Goal: Check status: Check status

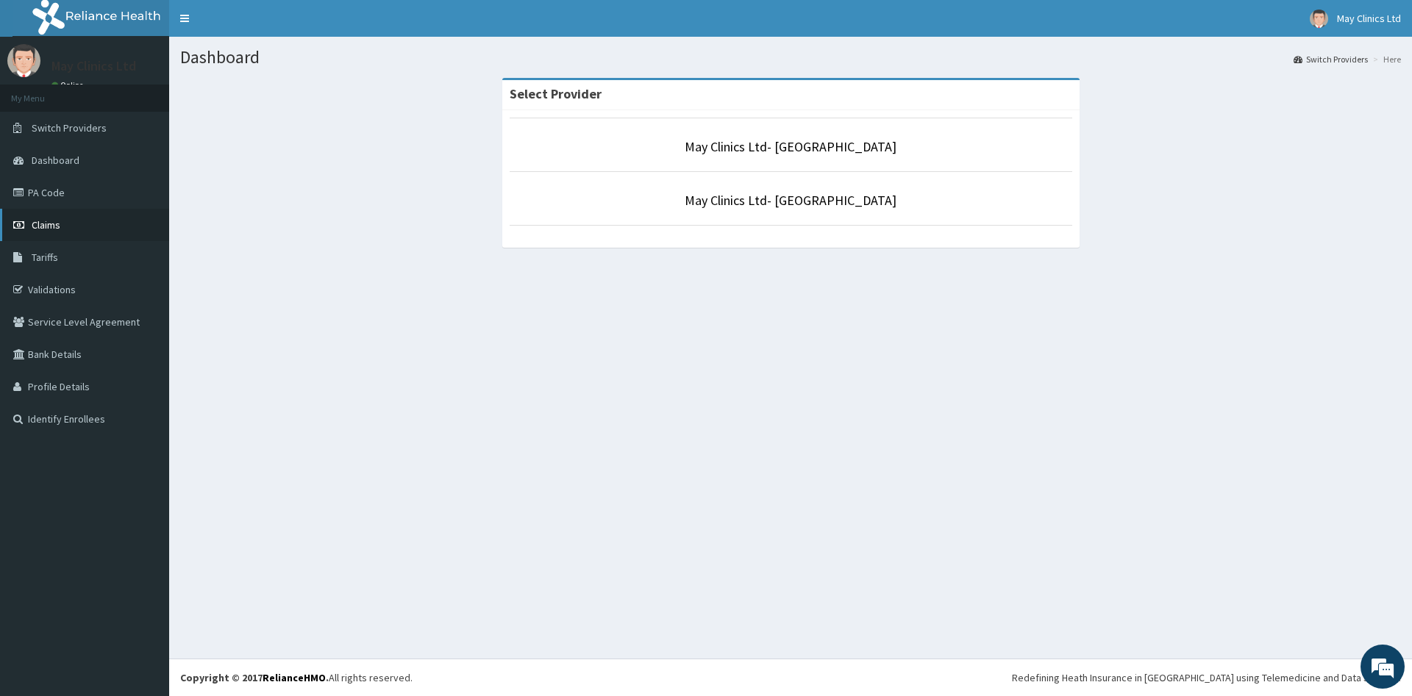
click at [64, 235] on link "Claims" at bounding box center [84, 225] width 169 height 32
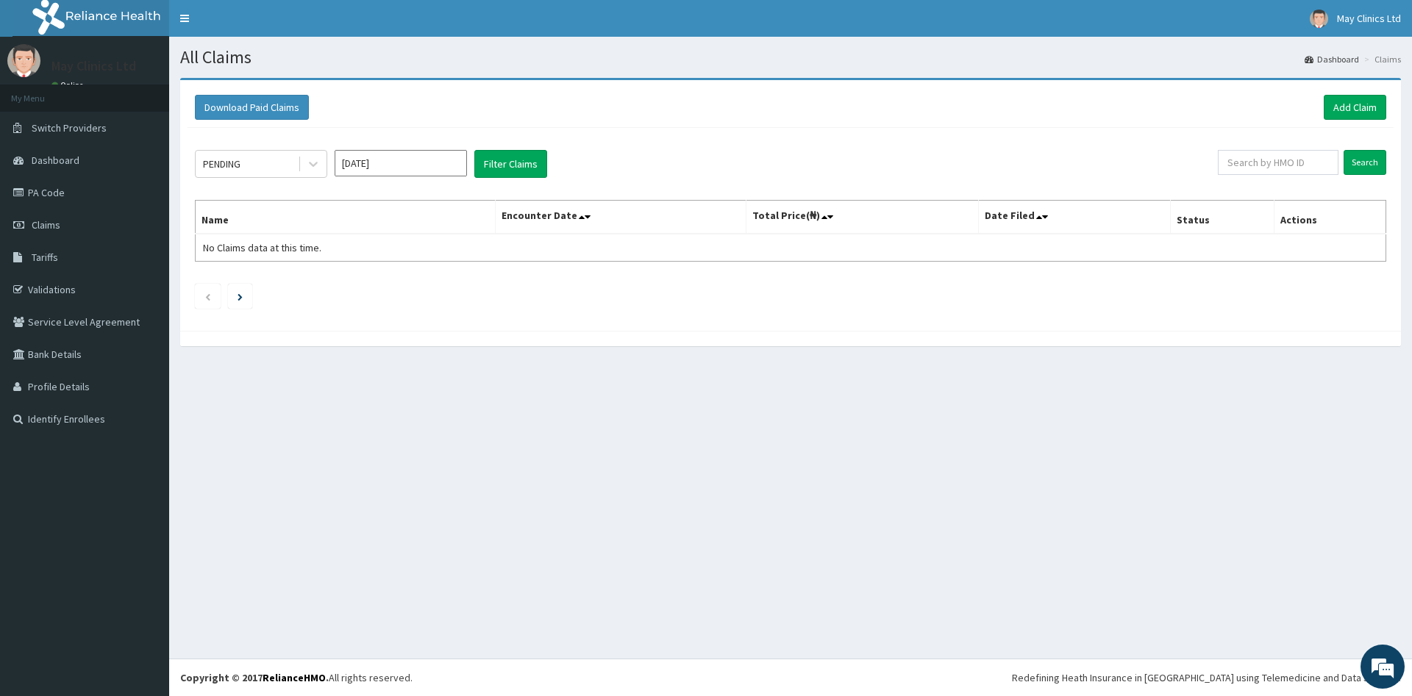
click at [412, 163] on input "Aug 2025" at bounding box center [401, 163] width 132 height 26
click at [354, 280] on div "Jul" at bounding box center [357, 285] width 29 height 27
type input "Jul 2025"
click at [513, 161] on button "Filter Claims" at bounding box center [510, 164] width 73 height 28
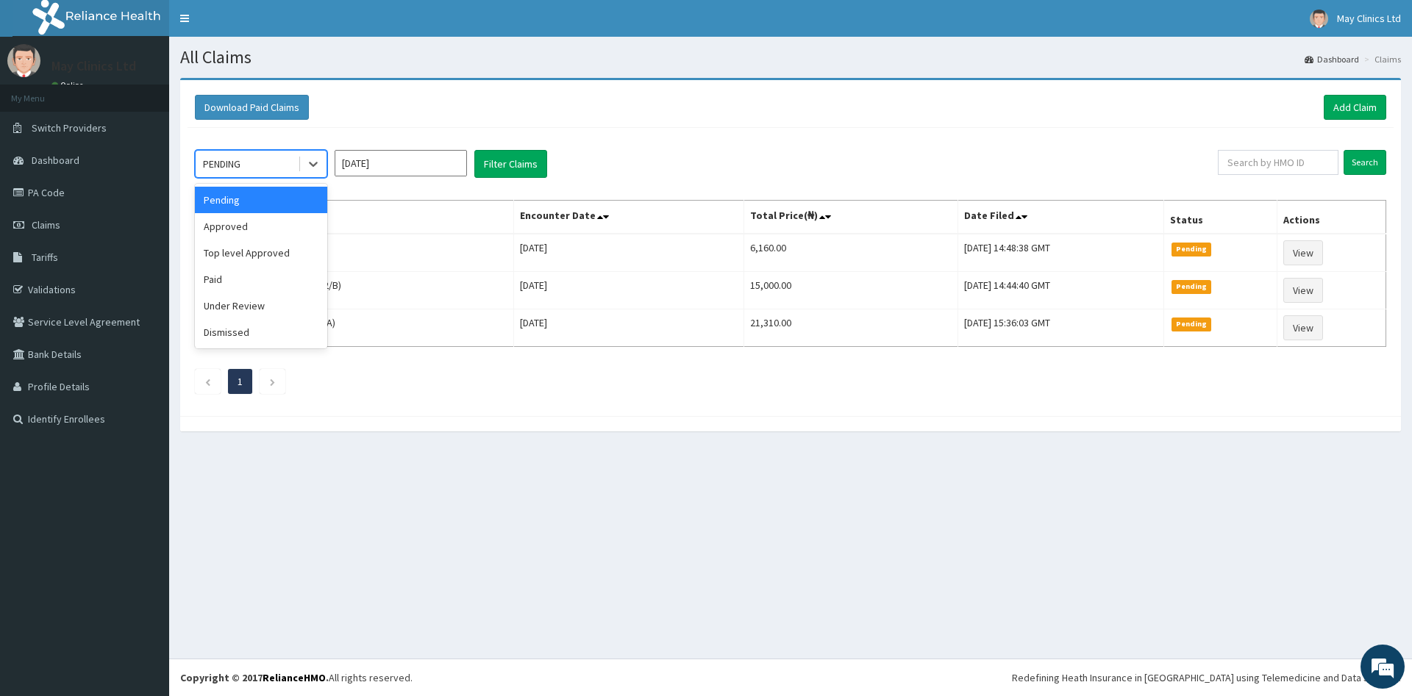
click at [281, 159] on div "PENDING" at bounding box center [247, 164] width 102 height 24
click at [240, 227] on div "Approved" at bounding box center [261, 226] width 132 height 26
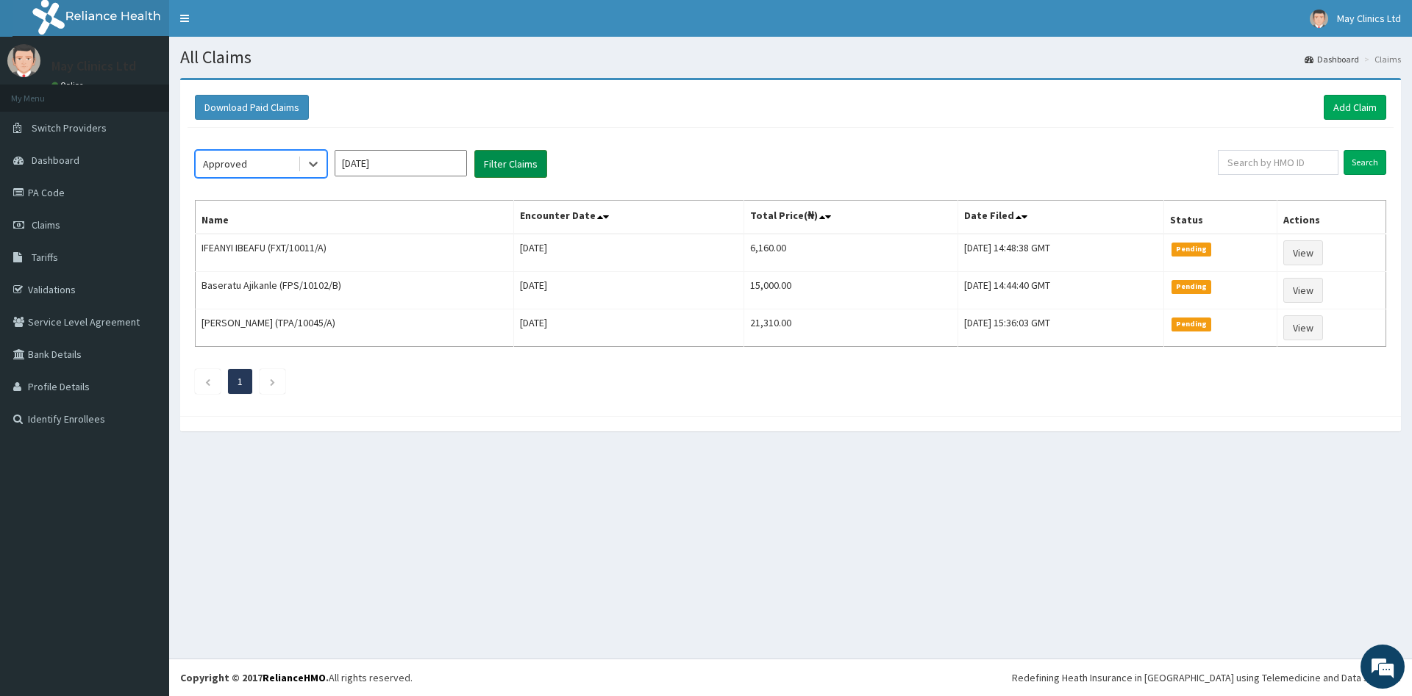
click at [513, 164] on button "Filter Claims" at bounding box center [510, 164] width 73 height 28
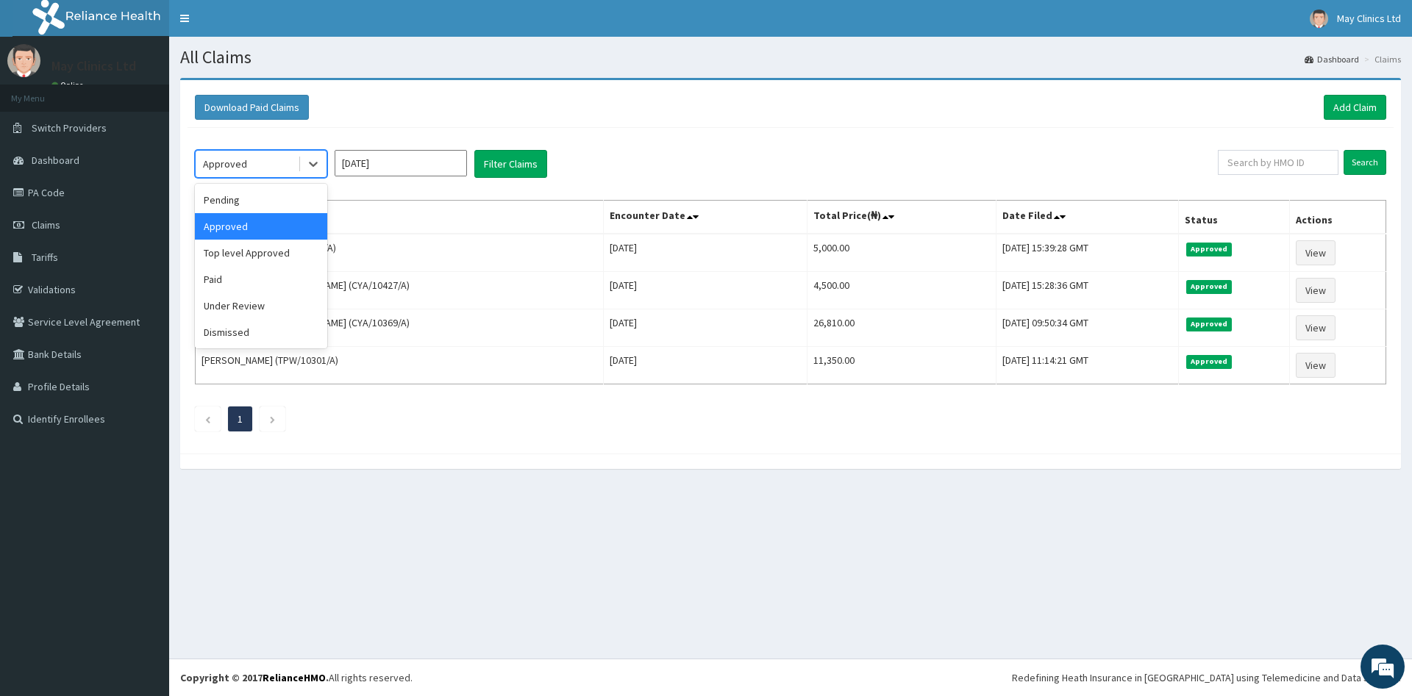
click at [229, 162] on div "Approved" at bounding box center [225, 164] width 44 height 15
click at [221, 247] on div "Top level Approved" at bounding box center [261, 253] width 132 height 26
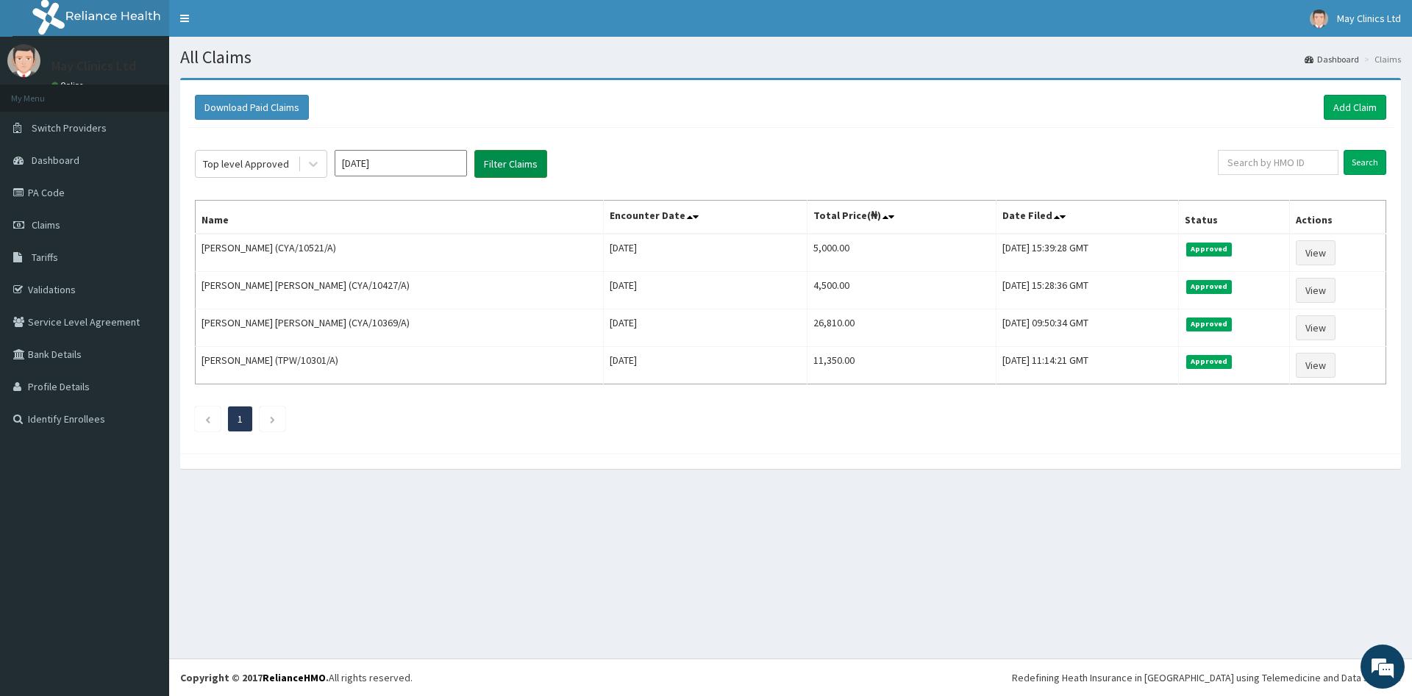
click at [522, 165] on button "Filter Claims" at bounding box center [510, 164] width 73 height 28
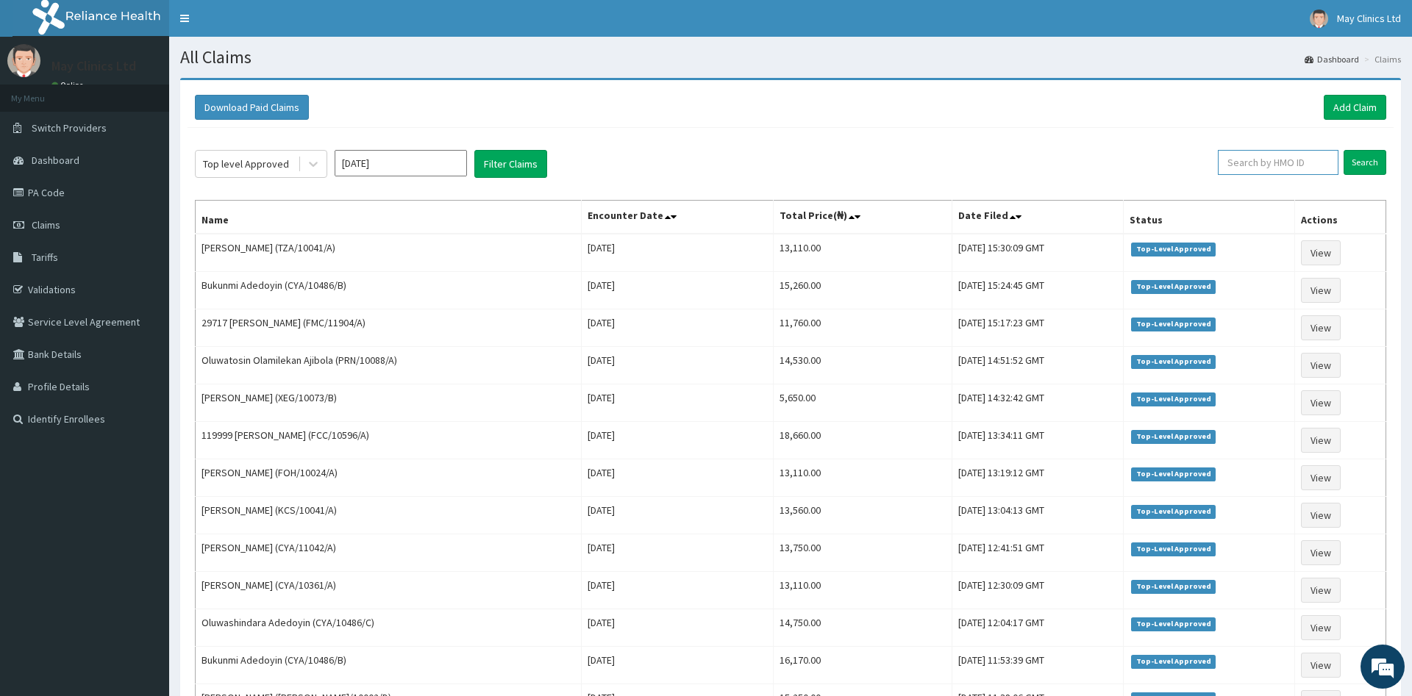
click at [1252, 174] on input "text" at bounding box center [1278, 162] width 121 height 25
type input "salau"
drag, startPoint x: 1371, startPoint y: 160, endPoint x: 1363, endPoint y: 155, distance: 8.6
click at [1370, 160] on input "Search" at bounding box center [1365, 162] width 43 height 25
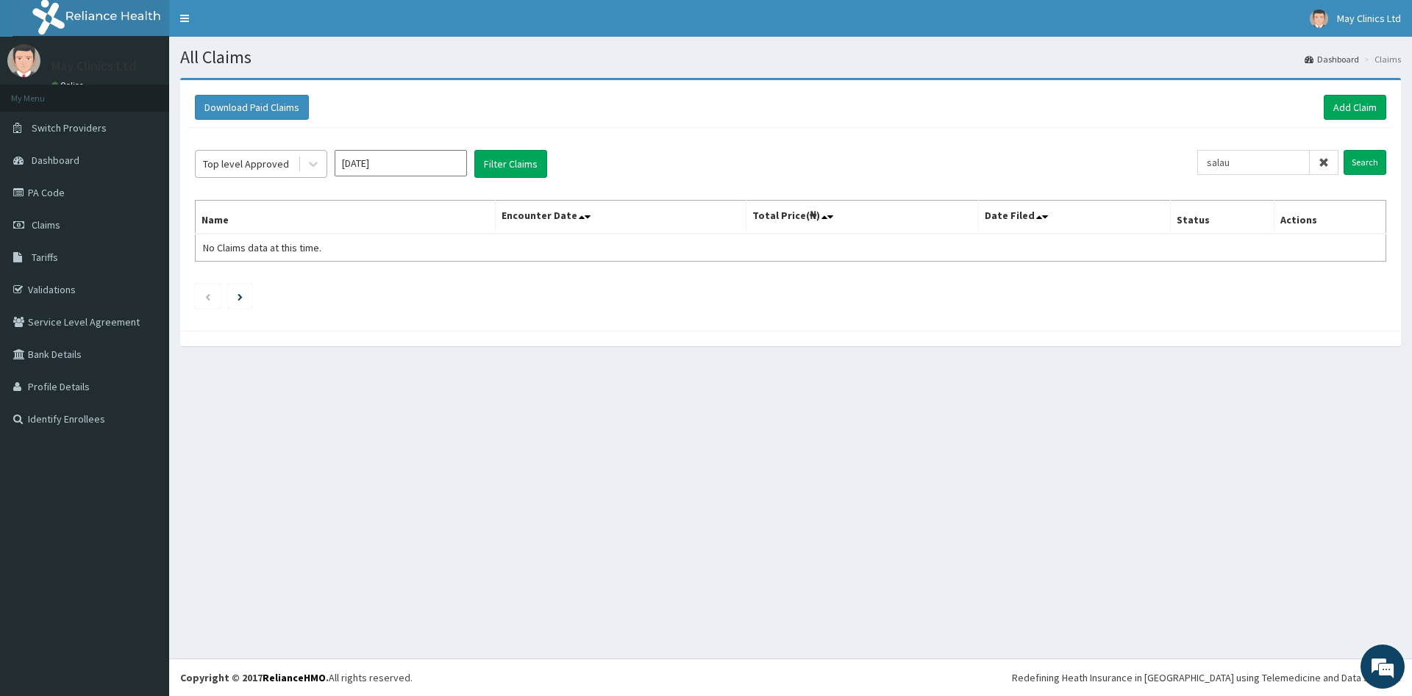
click at [268, 168] on div "Top level Approved" at bounding box center [246, 164] width 86 height 15
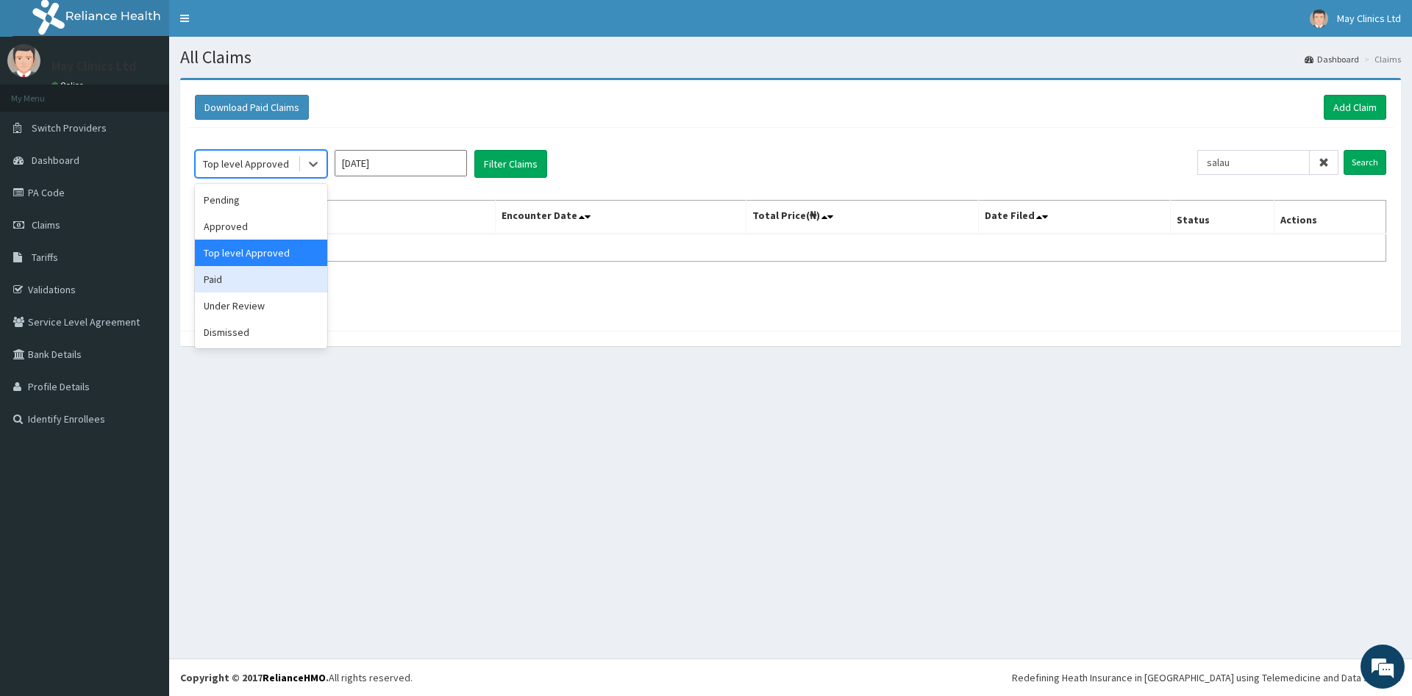
click at [233, 275] on div "Paid" at bounding box center [261, 279] width 132 height 26
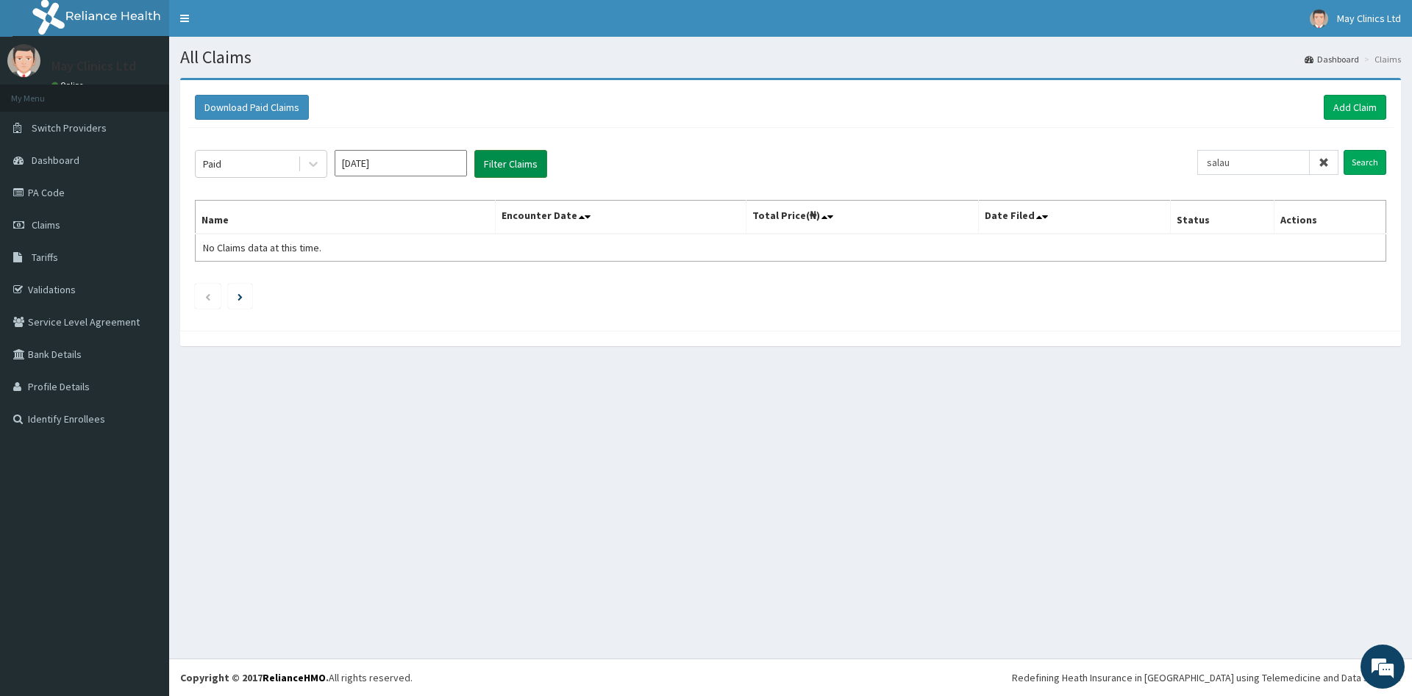
click at [513, 171] on button "Filter Claims" at bounding box center [510, 164] width 73 height 28
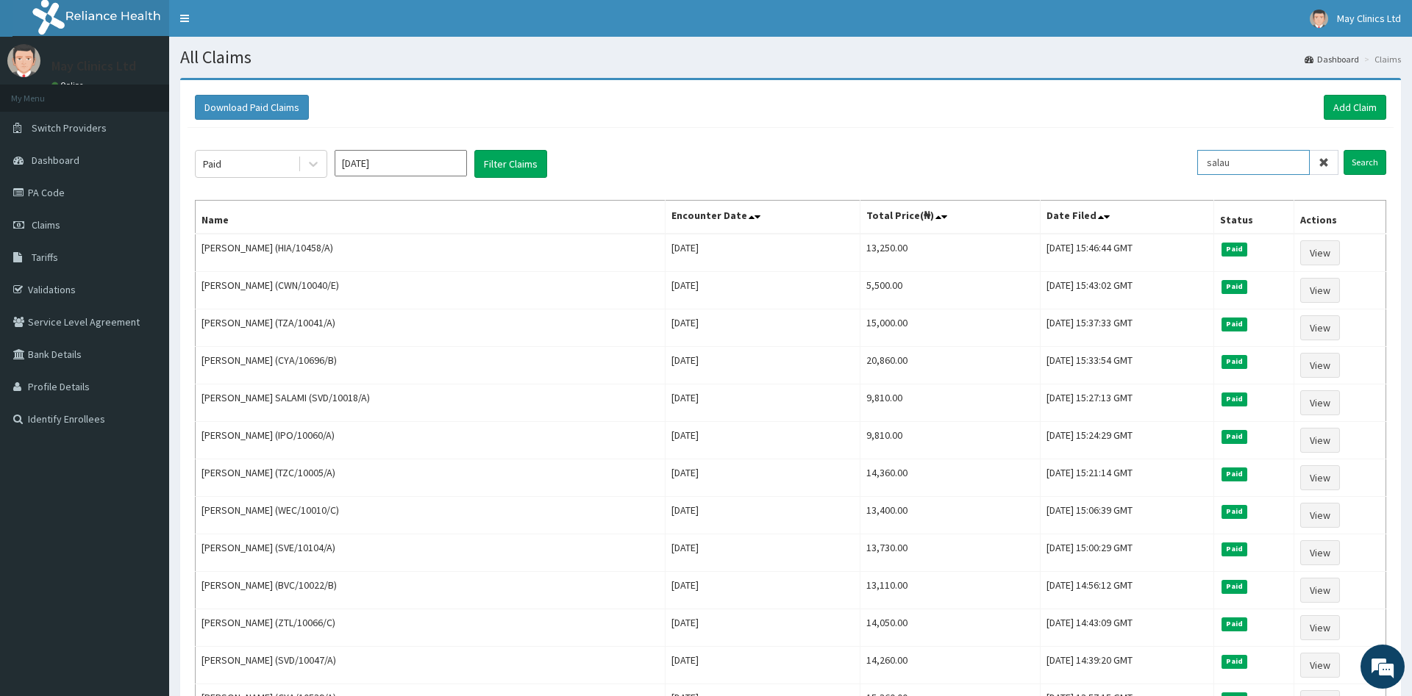
click at [1258, 170] on input "salau" at bounding box center [1253, 162] width 113 height 25
drag, startPoint x: 1373, startPoint y: 159, endPoint x: 1363, endPoint y: 165, distance: 11.2
click at [1373, 160] on input "Search" at bounding box center [1365, 162] width 43 height 25
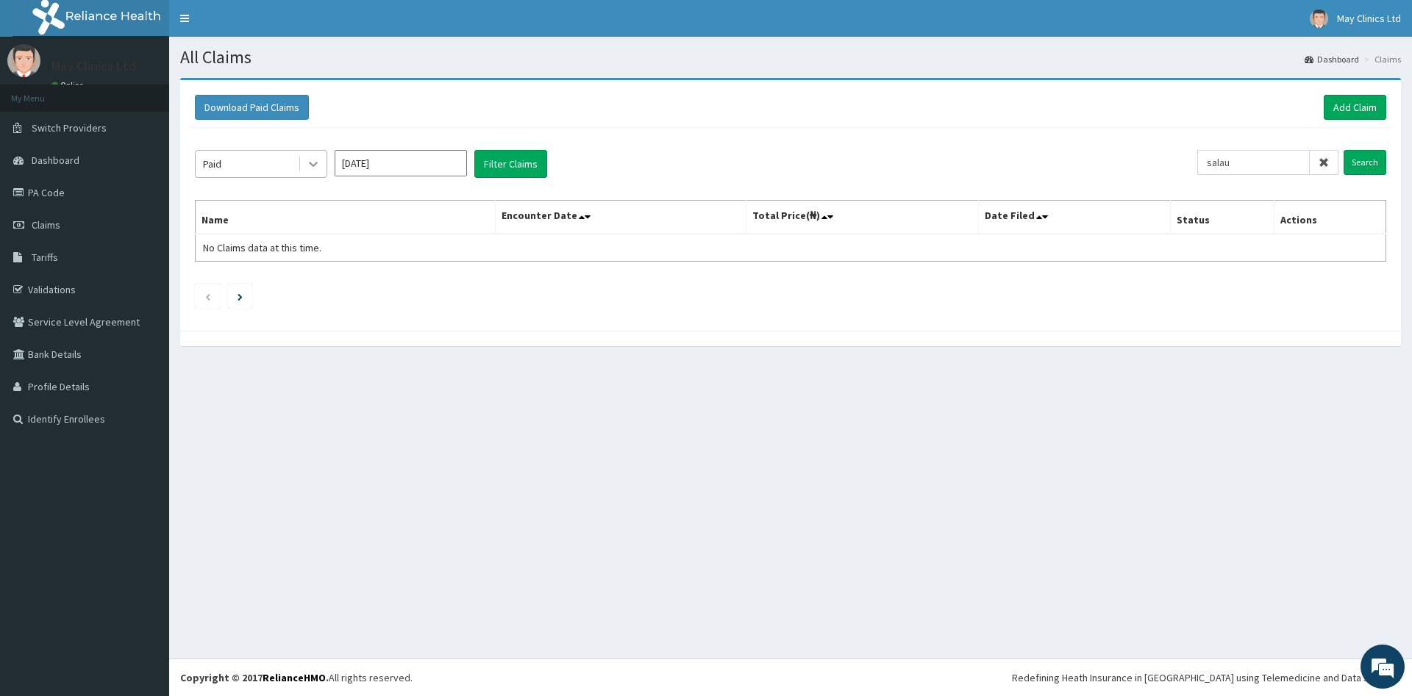
click at [307, 160] on icon at bounding box center [313, 164] width 15 height 15
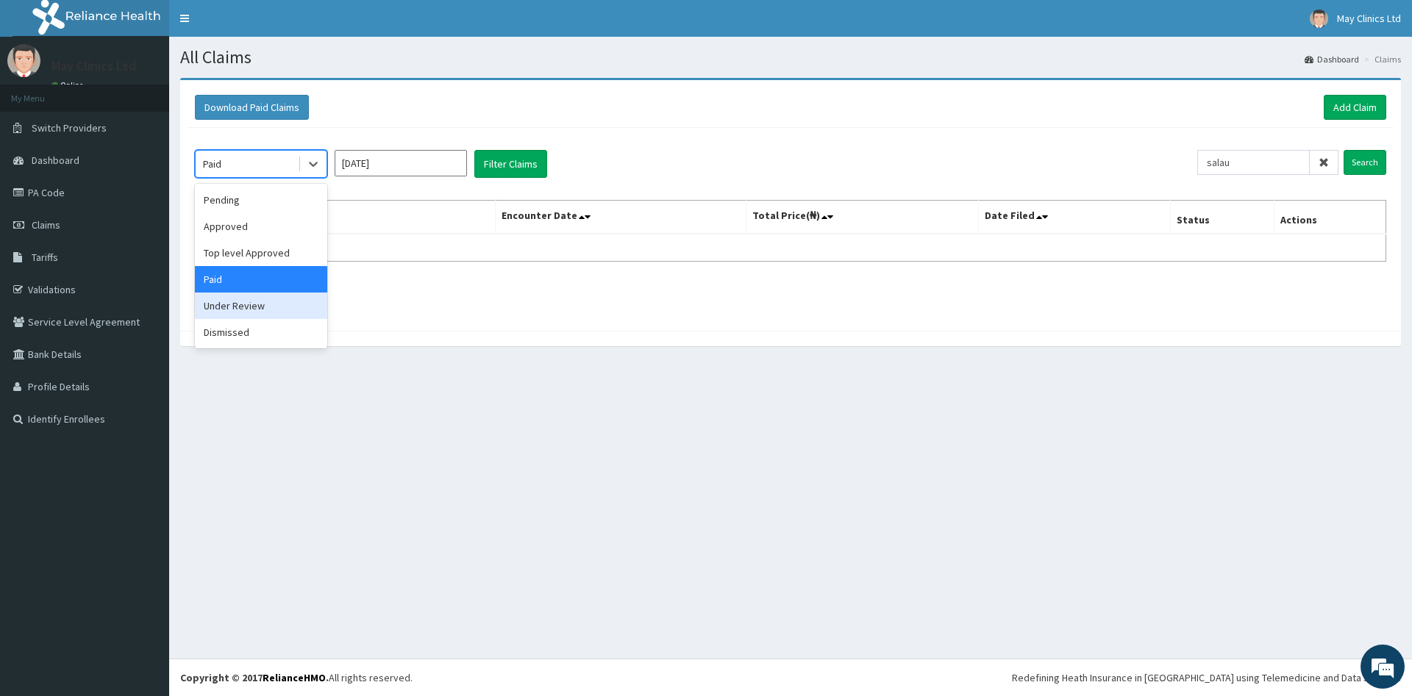
click at [237, 307] on div "Under Review" at bounding box center [261, 306] width 132 height 26
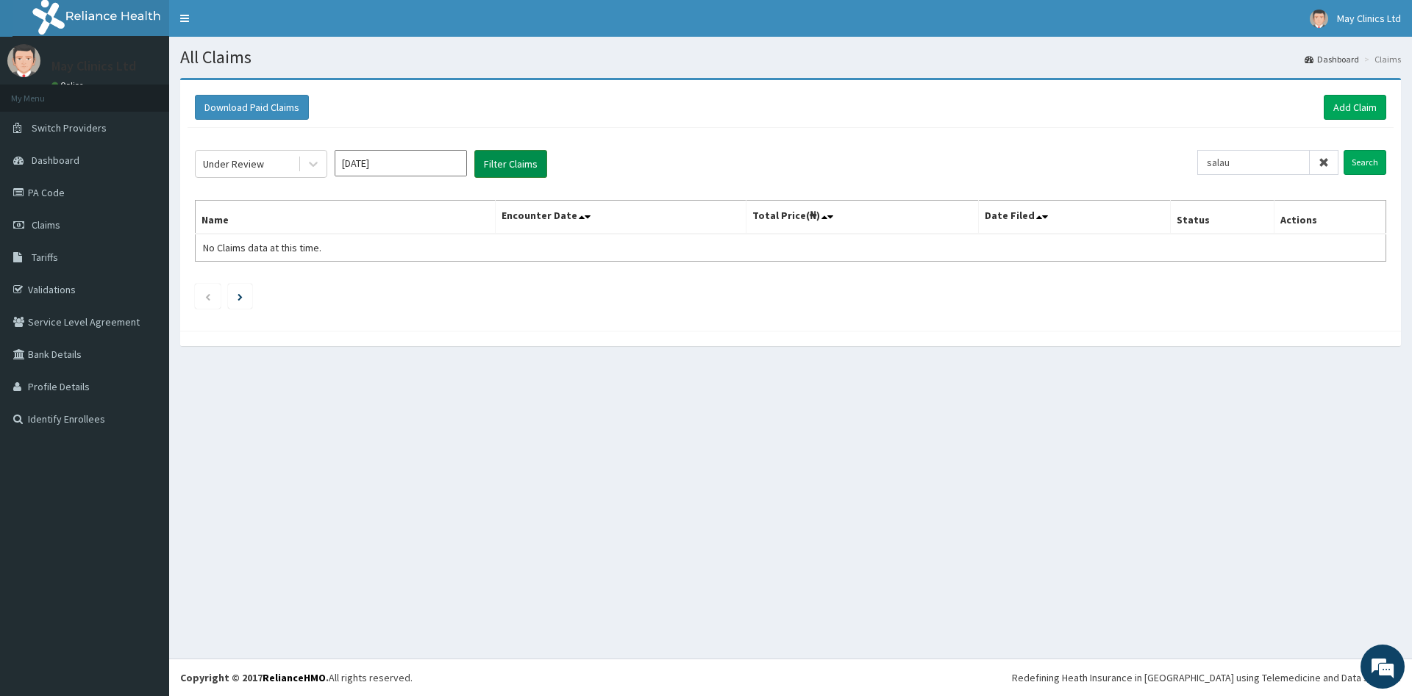
click at [504, 170] on button "Filter Claims" at bounding box center [510, 164] width 73 height 28
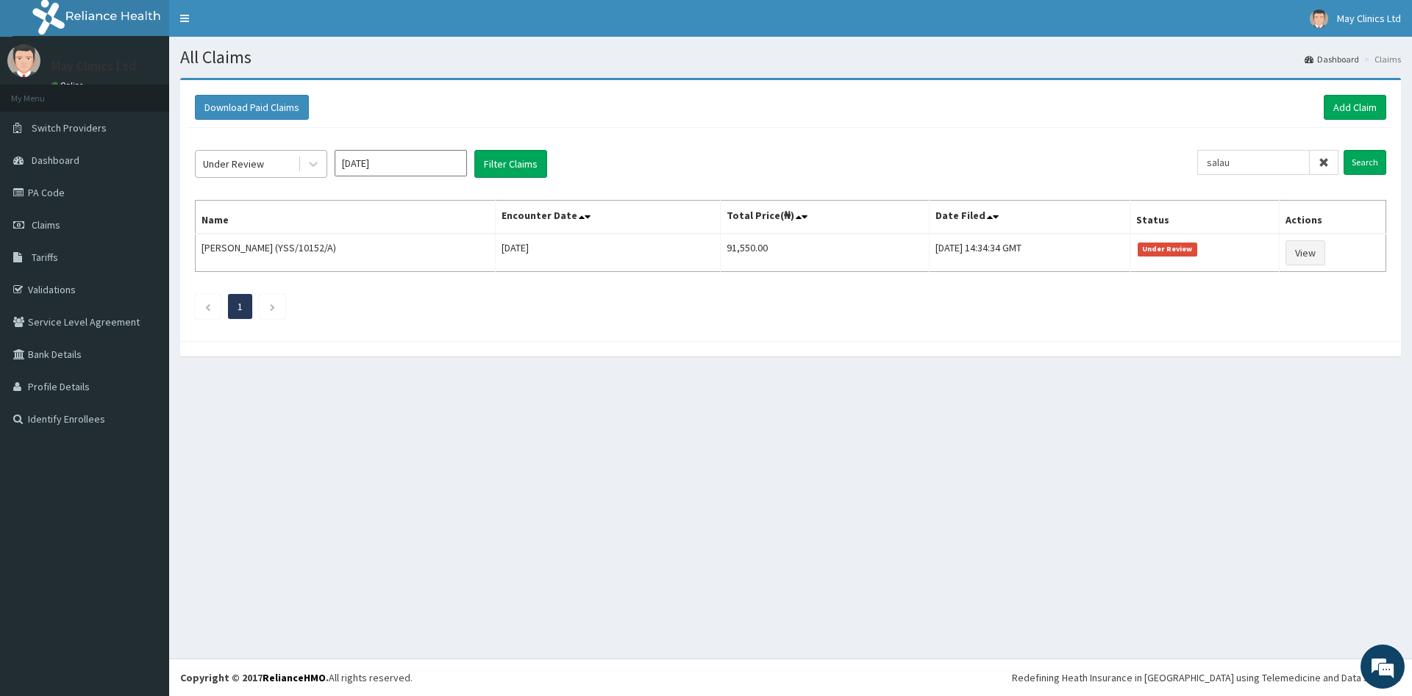
click at [286, 167] on div "Under Review" at bounding box center [247, 164] width 102 height 24
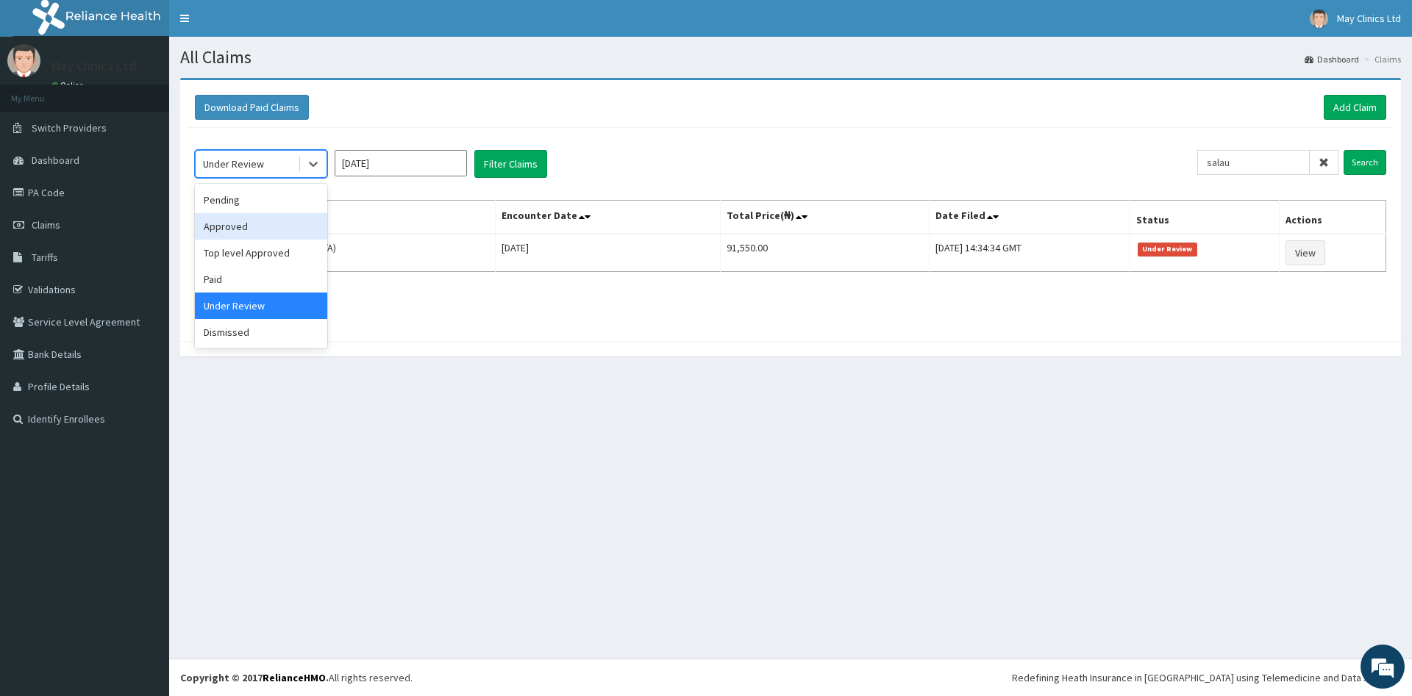
click at [270, 236] on div "Approved" at bounding box center [261, 226] width 132 height 26
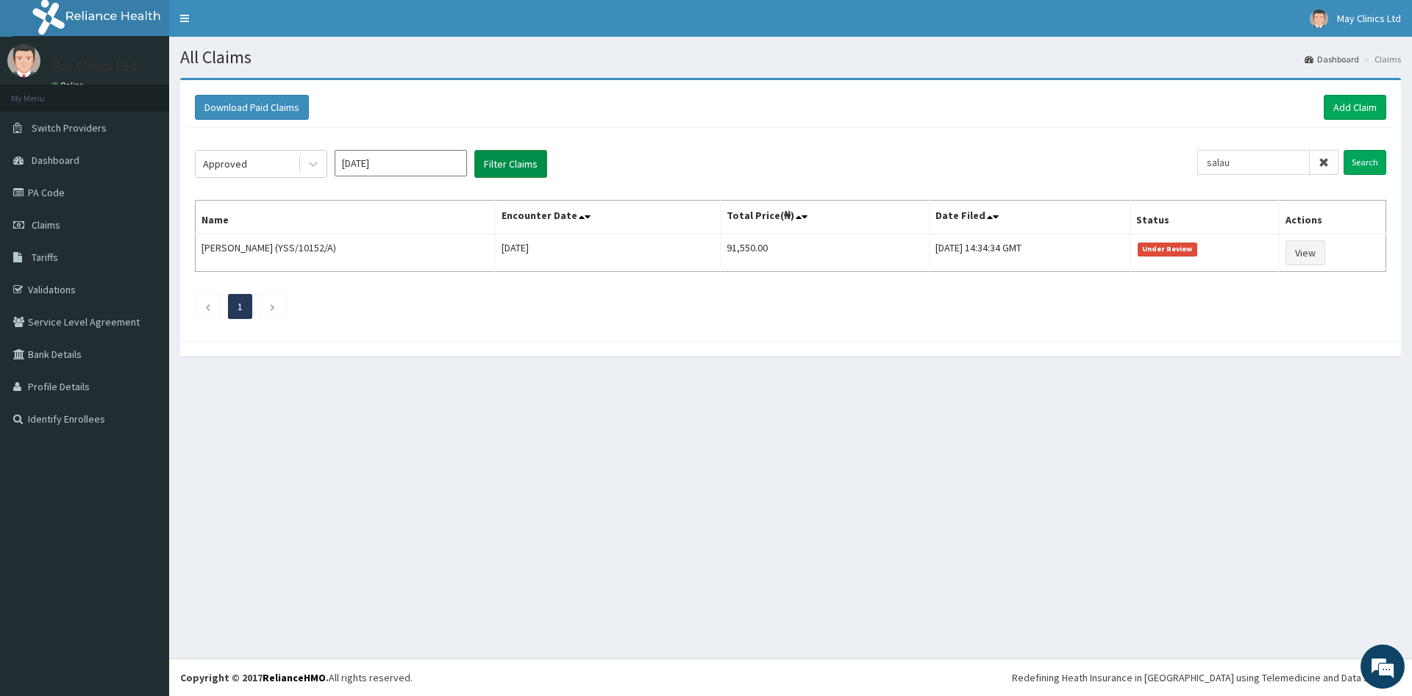
click at [505, 175] on button "Filter Claims" at bounding box center [510, 164] width 73 height 28
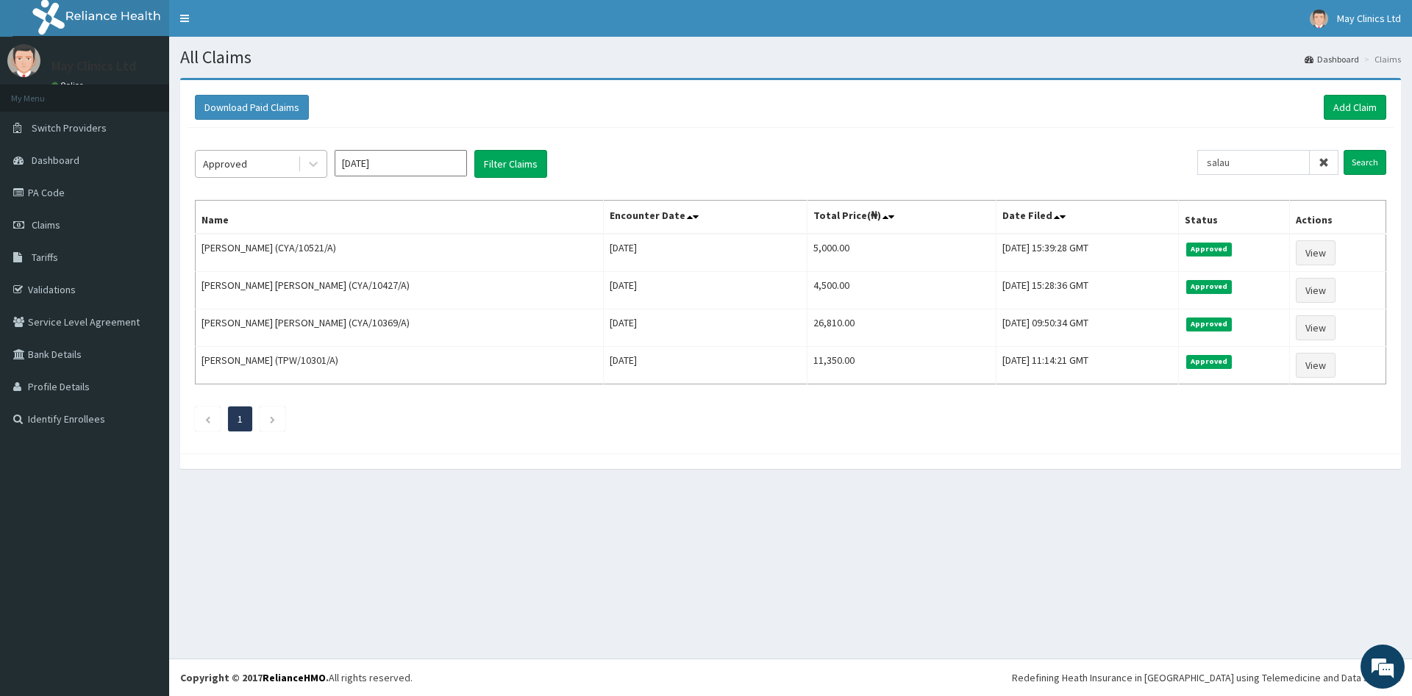
click at [270, 171] on div "Approved" at bounding box center [247, 164] width 102 height 24
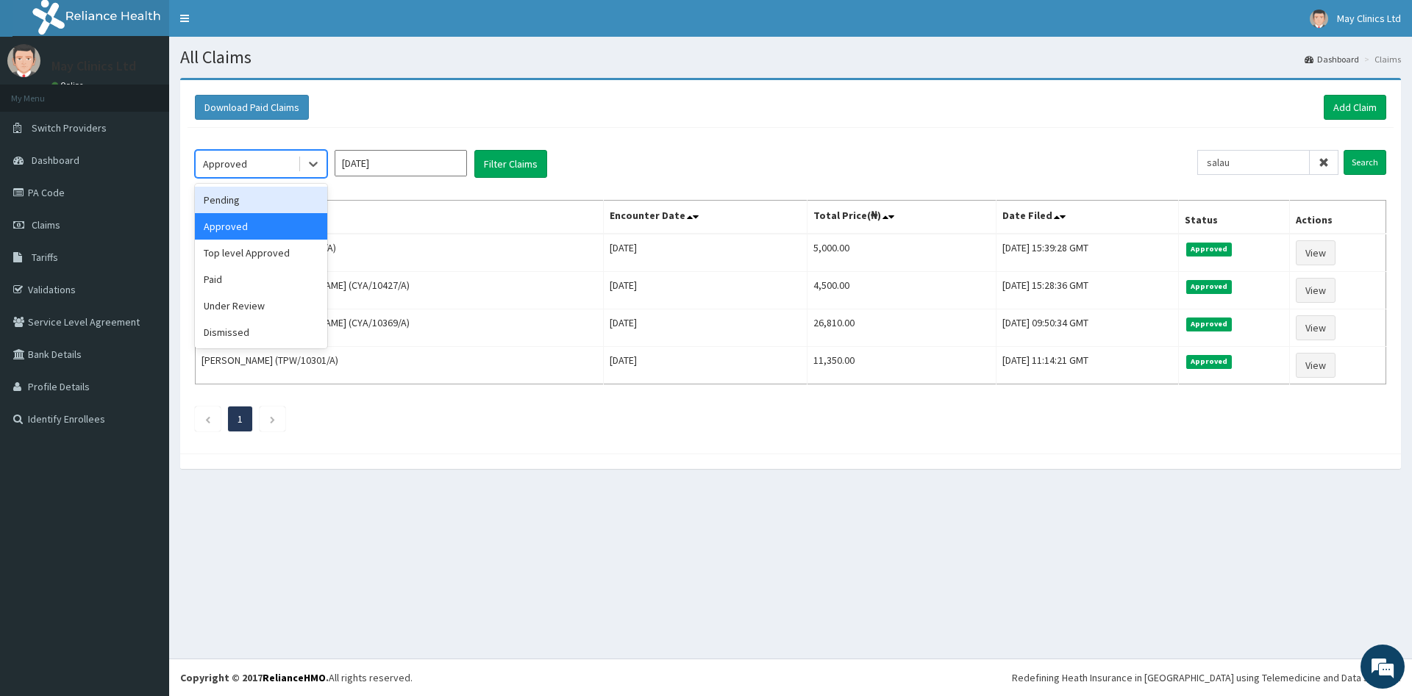
click at [252, 201] on div "Pending" at bounding box center [261, 200] width 132 height 26
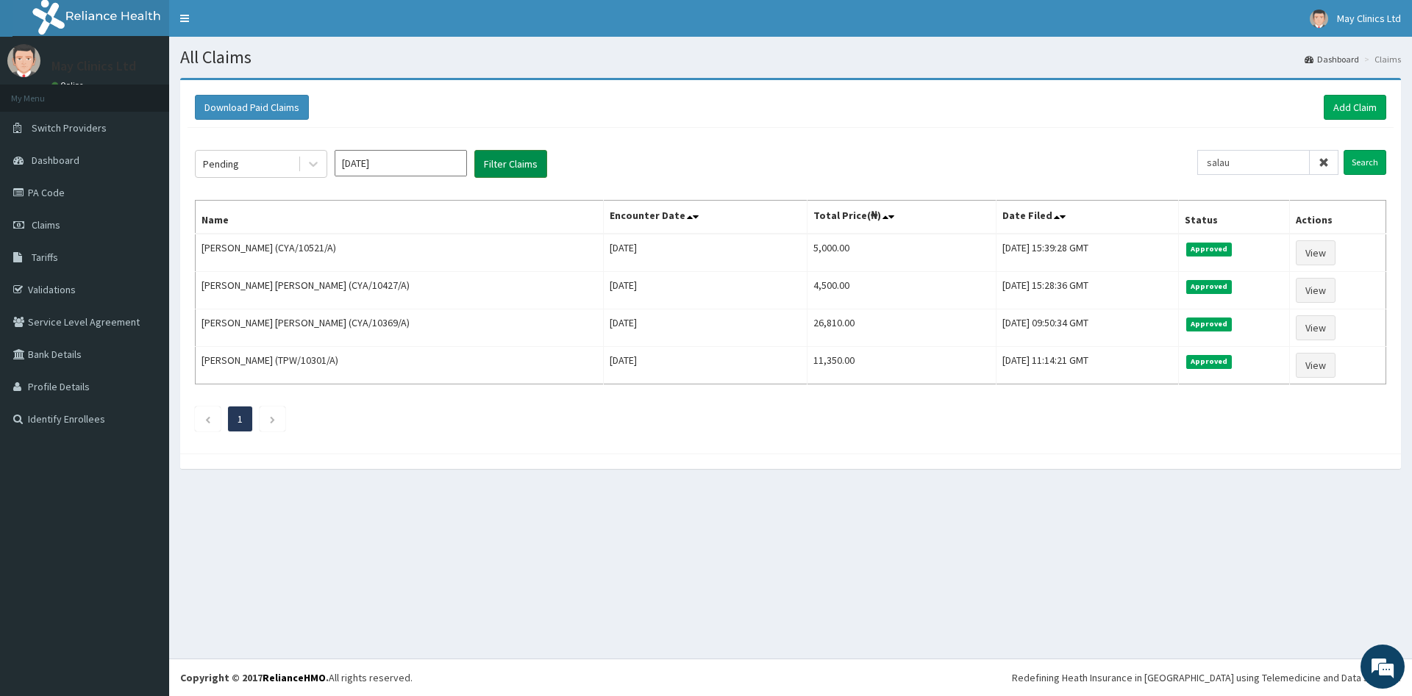
click at [524, 160] on button "Filter Claims" at bounding box center [510, 164] width 73 height 28
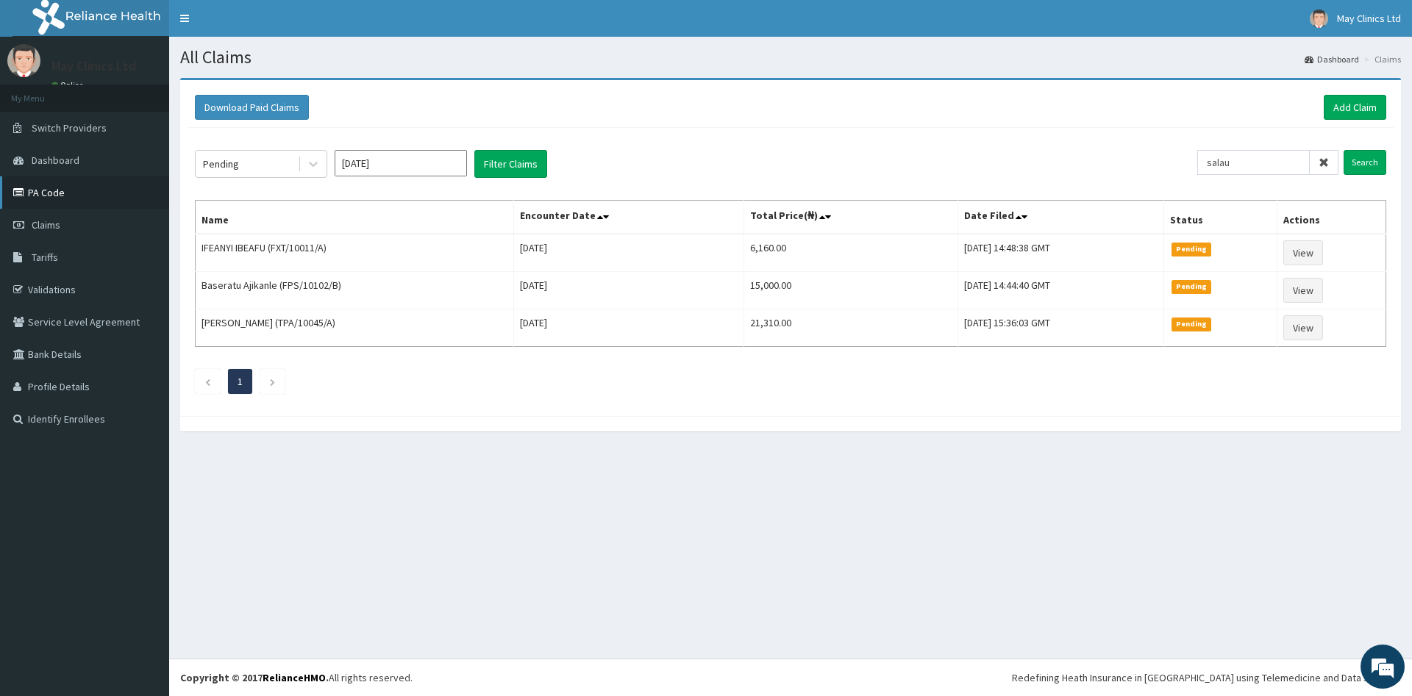
click at [49, 198] on link "PA Code" at bounding box center [84, 192] width 169 height 32
